Goal: Task Accomplishment & Management: Complete application form

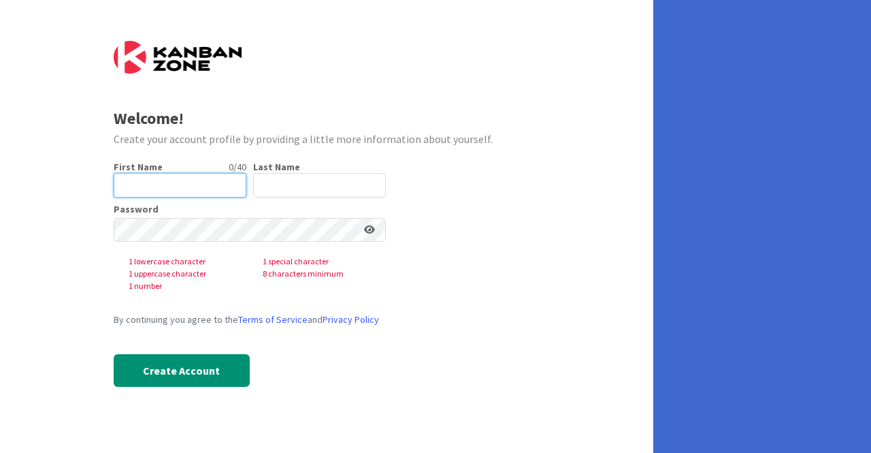
click at [179, 177] on input "text" at bounding box center [180, 185] width 133 height 25
type input "[PERSON_NAME]"
type input "Kent"
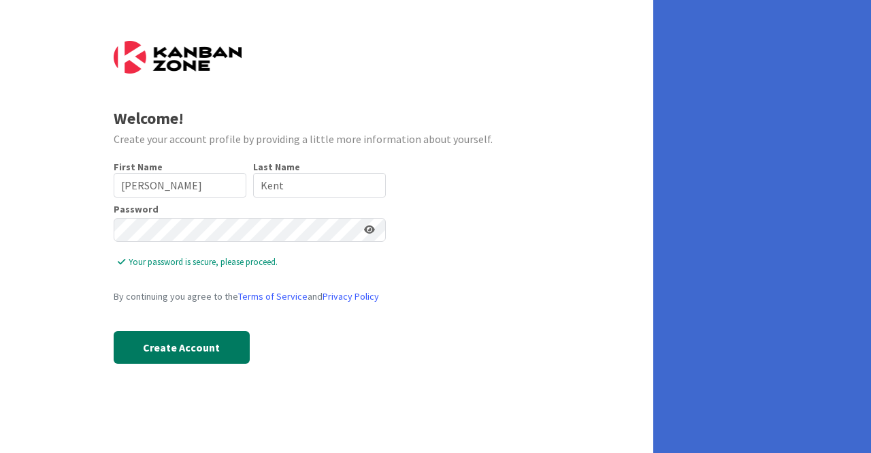
click at [182, 354] on button "Create Account" at bounding box center [182, 347] width 136 height 33
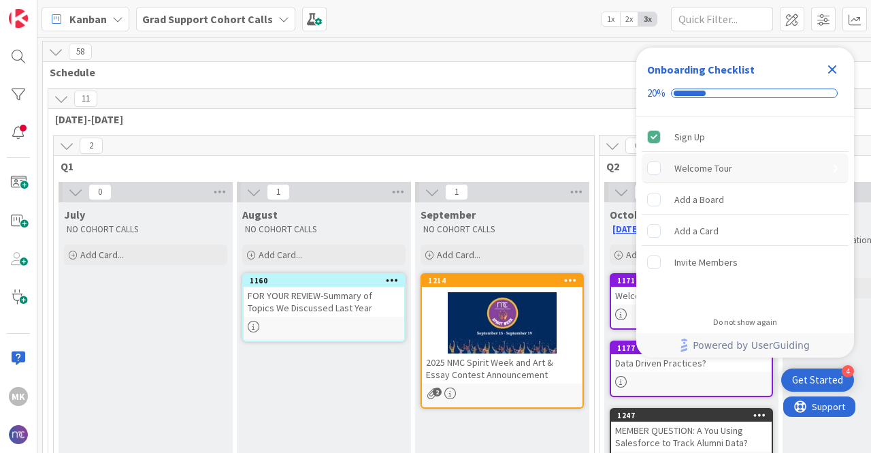
click at [708, 161] on div "Welcome Tour" at bounding box center [704, 168] width 58 height 16
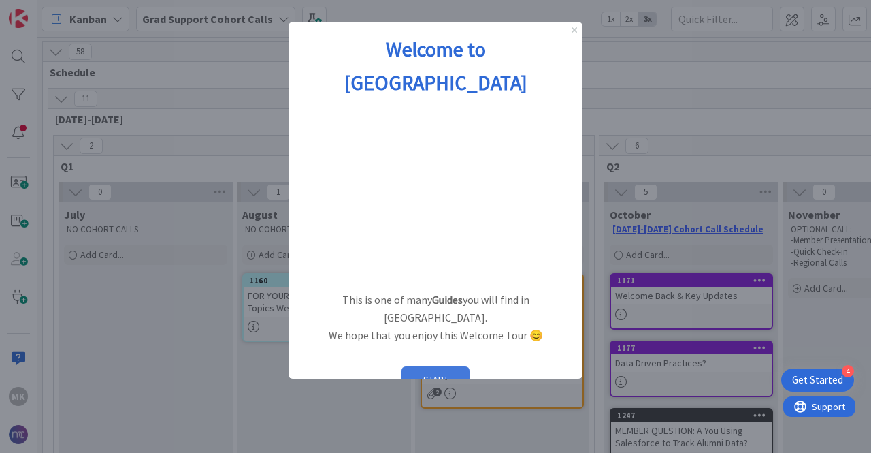
click at [435, 366] on button "START" at bounding box center [436, 379] width 68 height 26
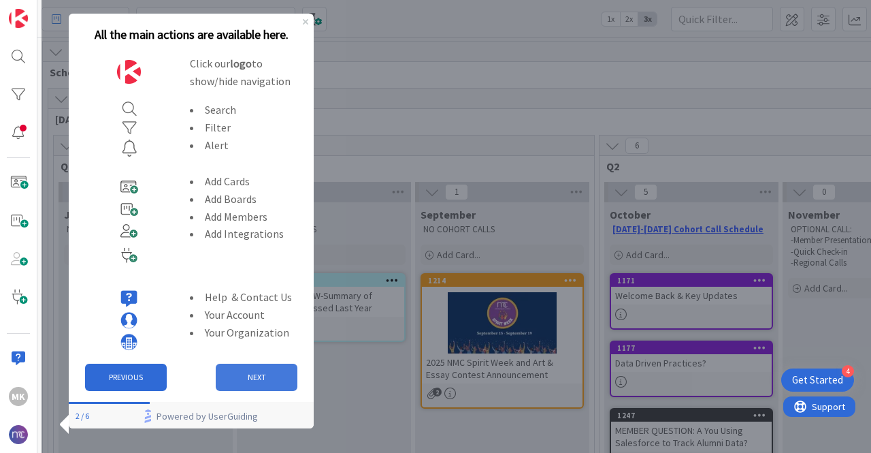
click at [255, 374] on button "NEXT" at bounding box center [257, 377] width 82 height 27
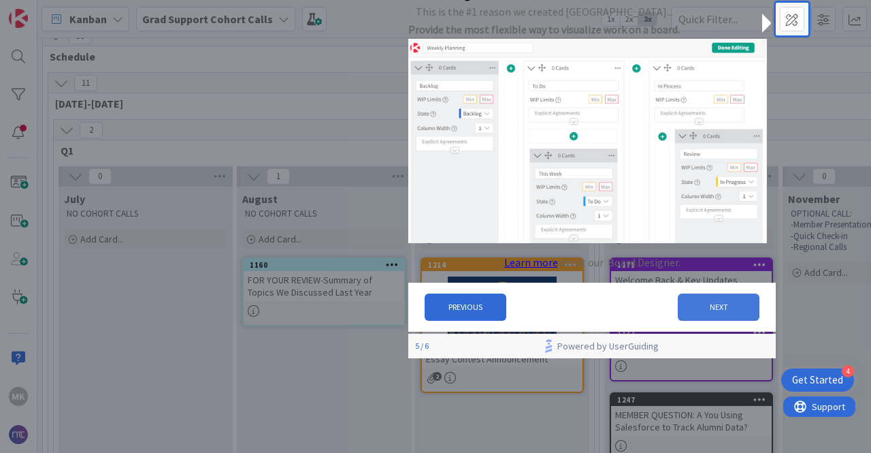
click at [713, 320] on button "NEXT" at bounding box center [719, 306] width 82 height 27
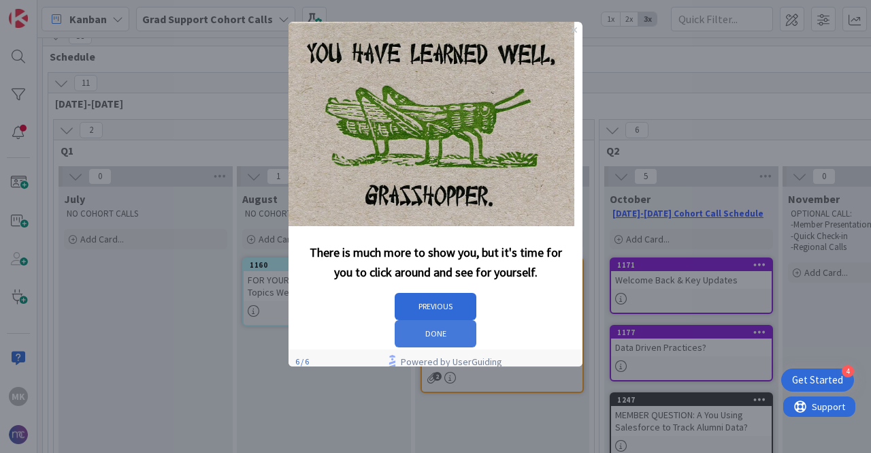
click at [477, 323] on button "DONE" at bounding box center [436, 333] width 82 height 27
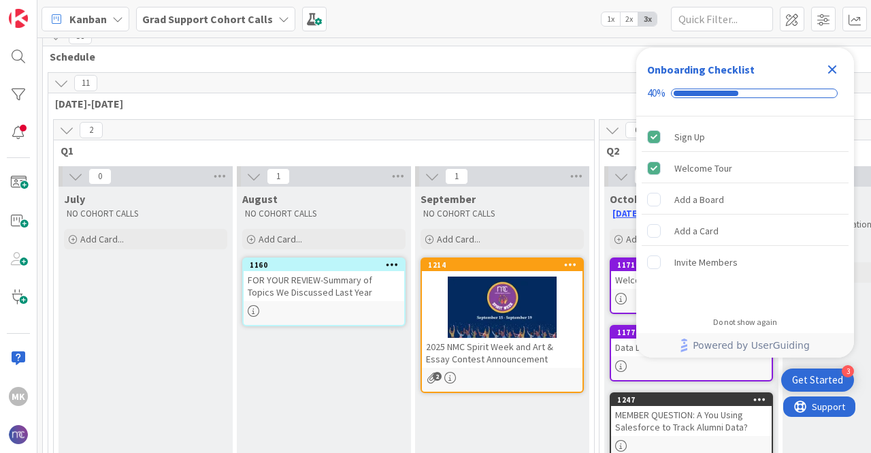
click at [830, 70] on icon "Close Checklist" at bounding box center [832, 69] width 16 height 16
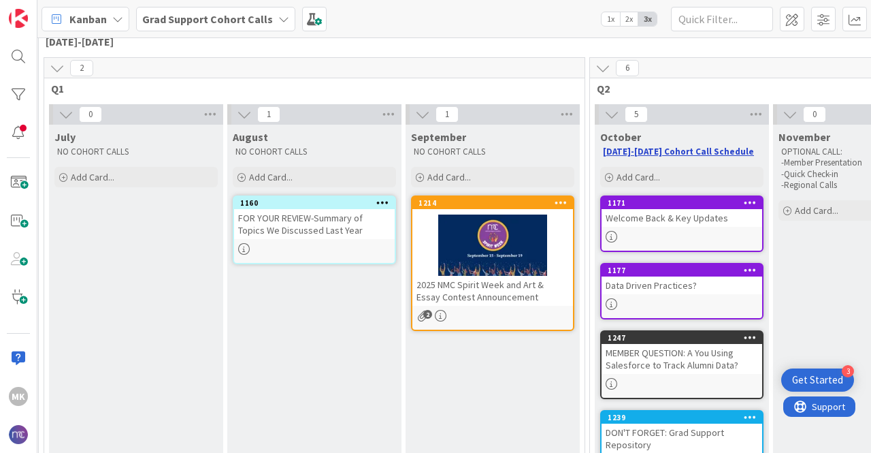
scroll to position [77, 10]
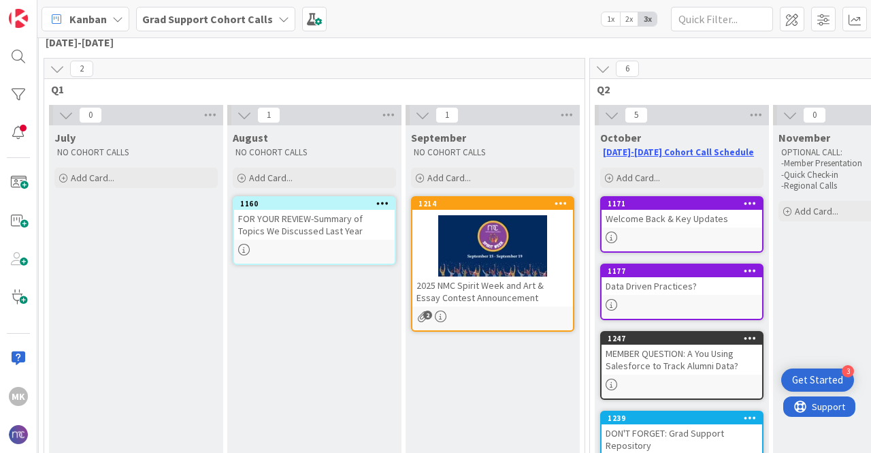
click at [671, 227] on div "1171 Welcome Back & Key Updates" at bounding box center [681, 224] width 163 height 57
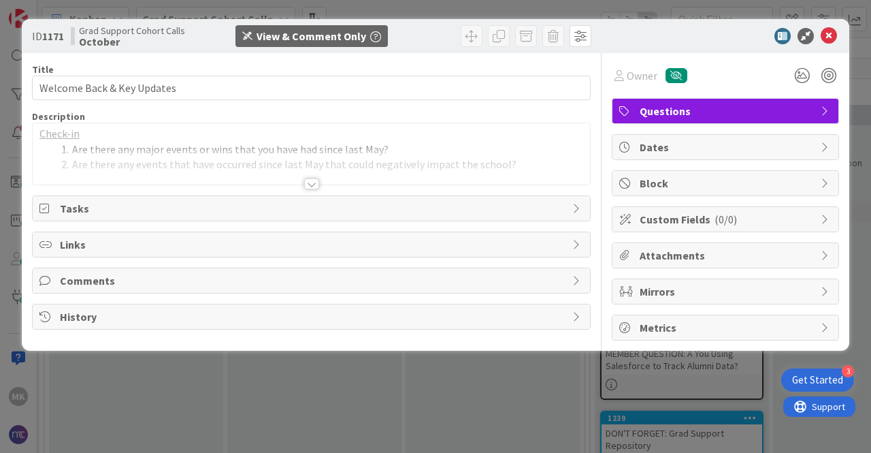
click at [316, 178] on div at bounding box center [311, 183] width 15 height 11
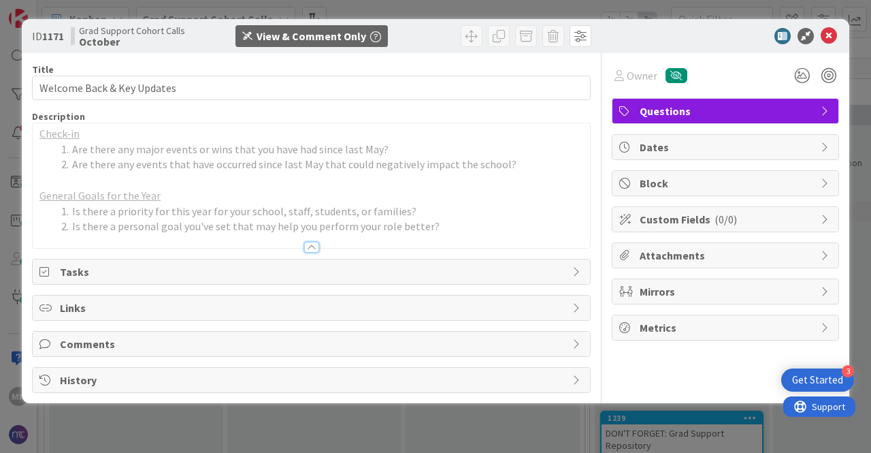
click at [572, 341] on div "Comments" at bounding box center [312, 344] width 558 height 25
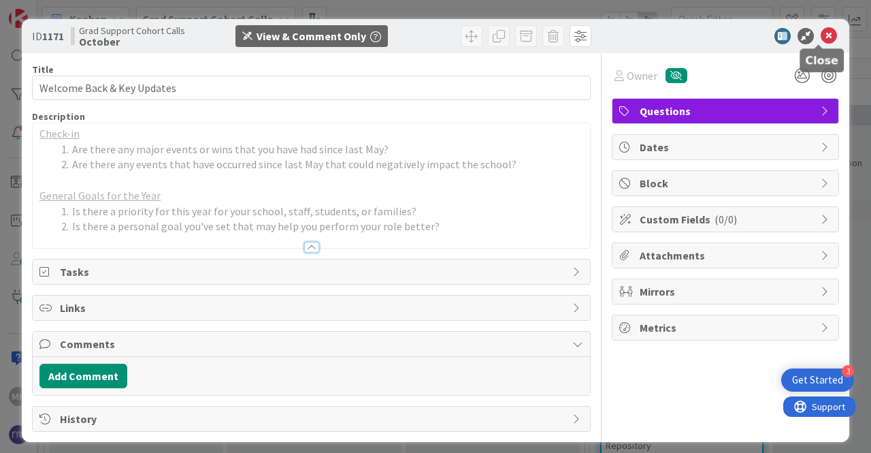
click at [821, 36] on icon at bounding box center [829, 36] width 16 height 16
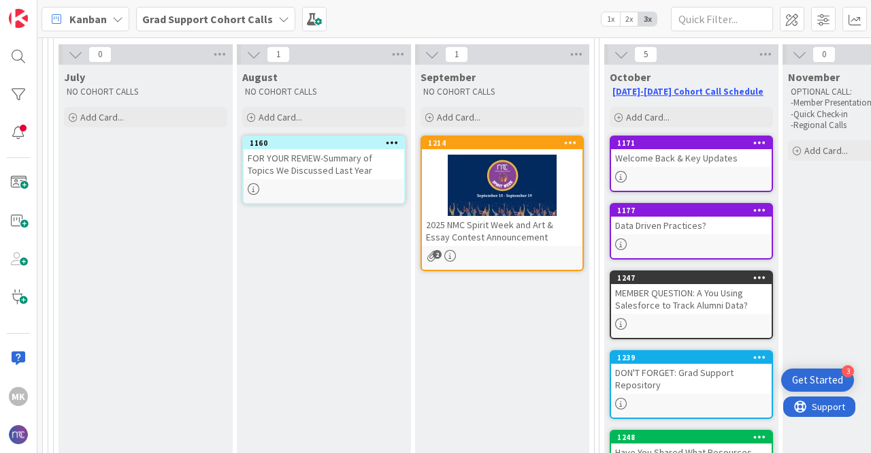
scroll to position [138, 0]
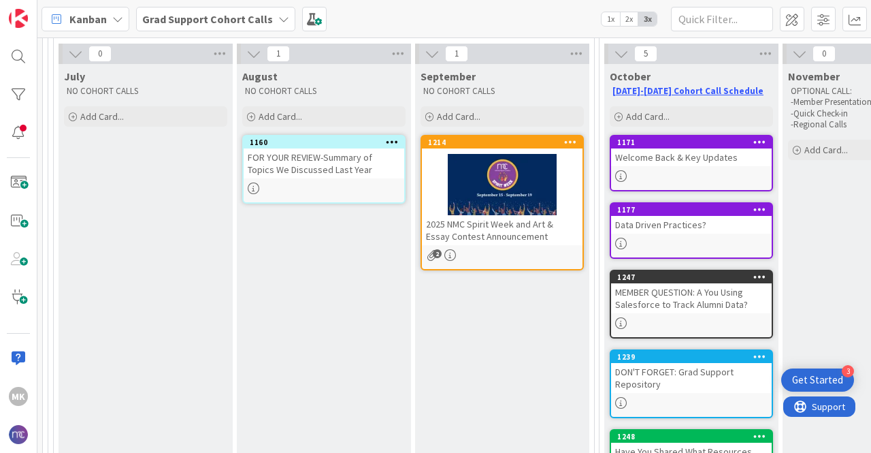
click at [324, 172] on div "FOR YOUR REVIEW-Summary of Topics We Discussed Last Year" at bounding box center [324, 163] width 161 height 30
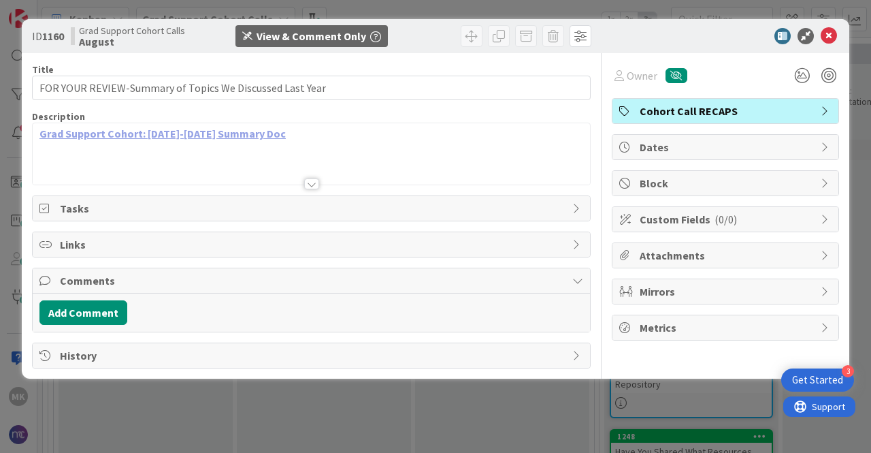
click at [195, 134] on link "Grad Support Cohort: [DATE]-[DATE] Summary Doc" at bounding box center [162, 134] width 246 height 14
click at [832, 36] on icon at bounding box center [829, 36] width 16 height 16
